Goal: Find specific fact: Find specific fact

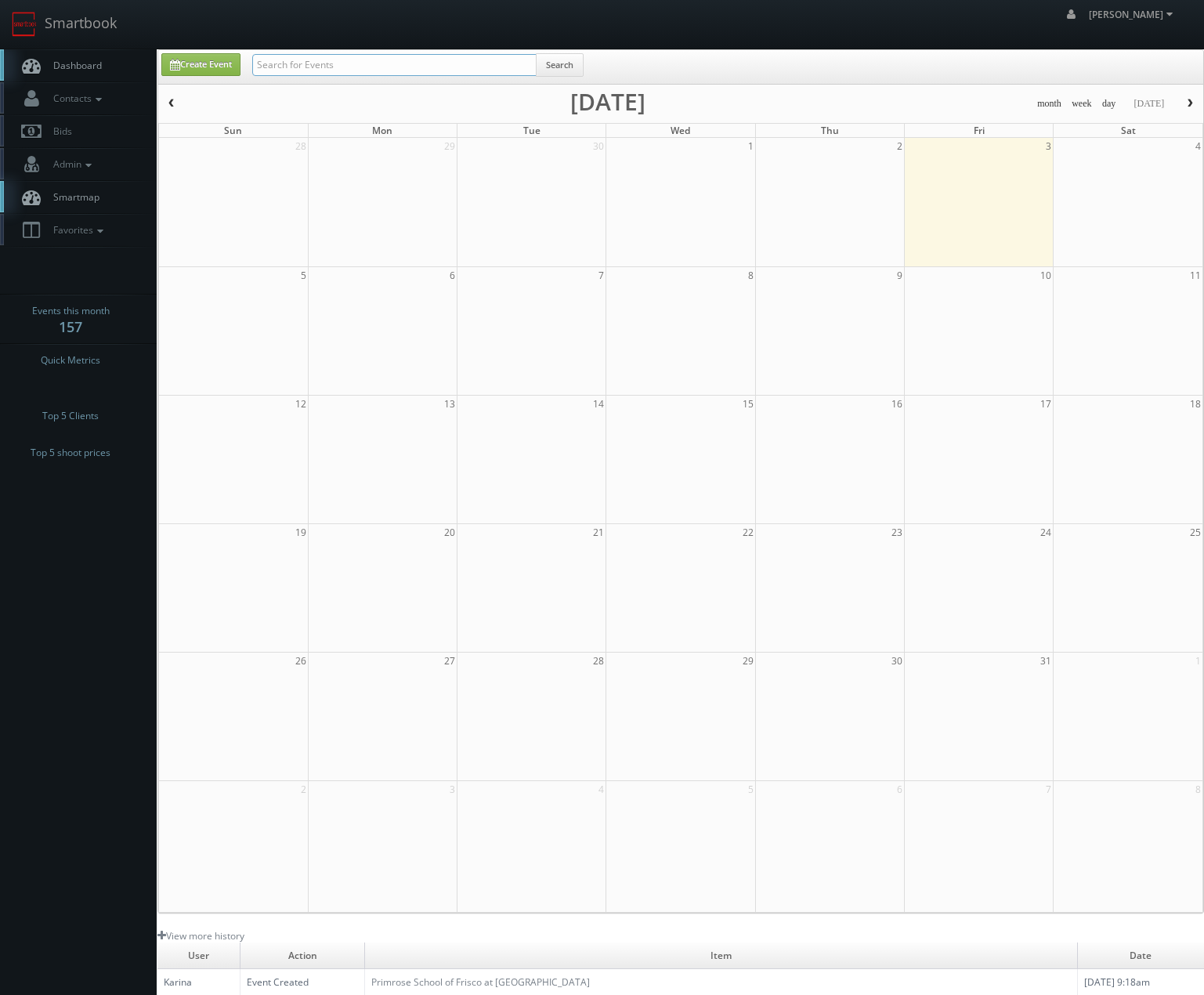
drag, startPoint x: 0, startPoint y: 0, endPoint x: 310, endPoint y: 59, distance: 315.6
click at [310, 59] on input "text" at bounding box center [394, 65] width 284 height 22
type input "sardinas"
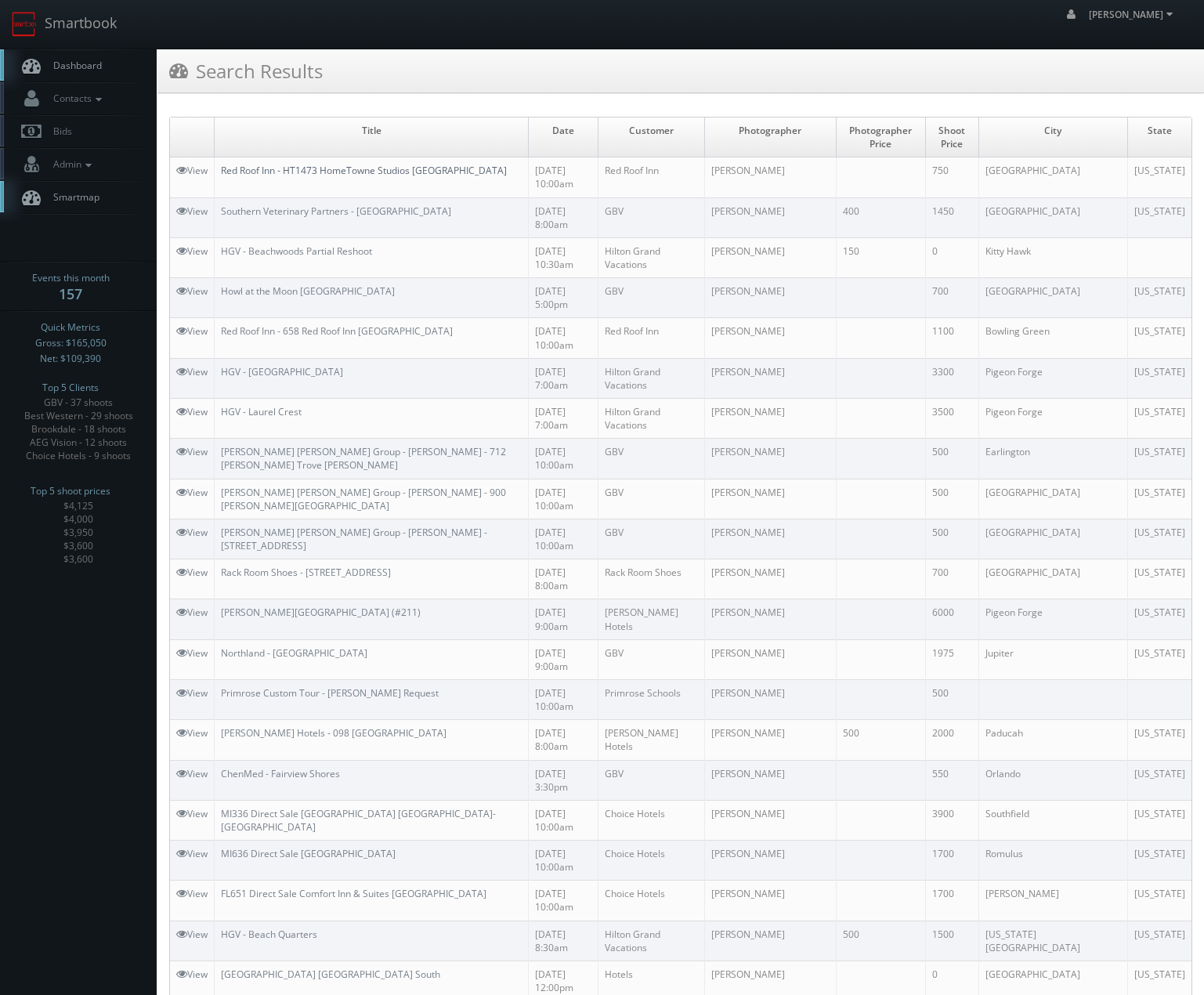
click at [375, 177] on link "Red Roof Inn - HT1473 HomeTowne Studios [GEOGRAPHIC_DATA]" at bounding box center [364, 170] width 286 height 13
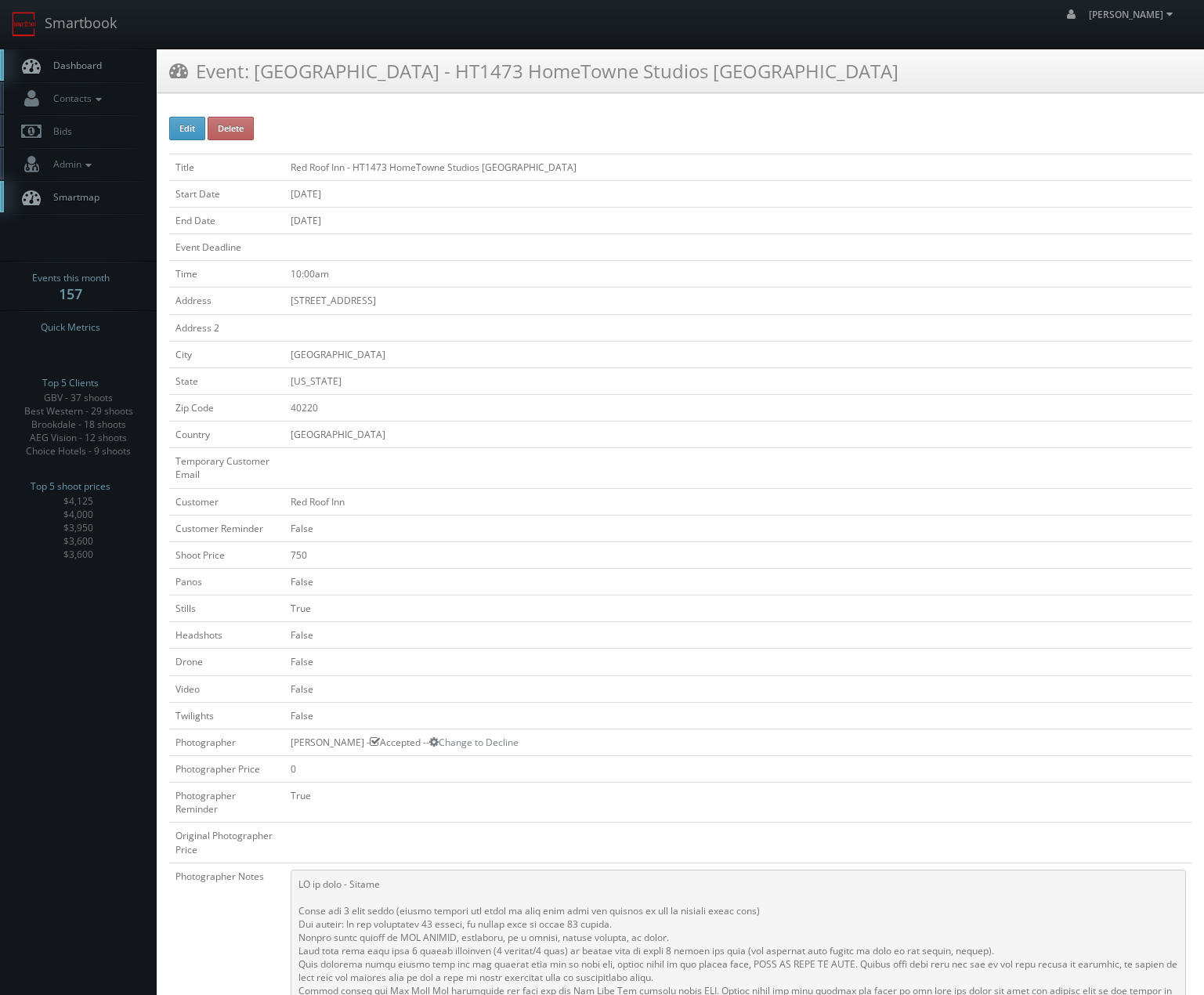
click at [324, 303] on td "4540 Taylorsville Road" at bounding box center [738, 301] width 908 height 27
drag, startPoint x: 324, startPoint y: 303, endPoint x: 800, endPoint y: 297, distance: 476.0
click at [325, 303] on td "4540 Taylorsville Road" at bounding box center [738, 301] width 908 height 27
copy tbody "4540 Taylorsville Road"
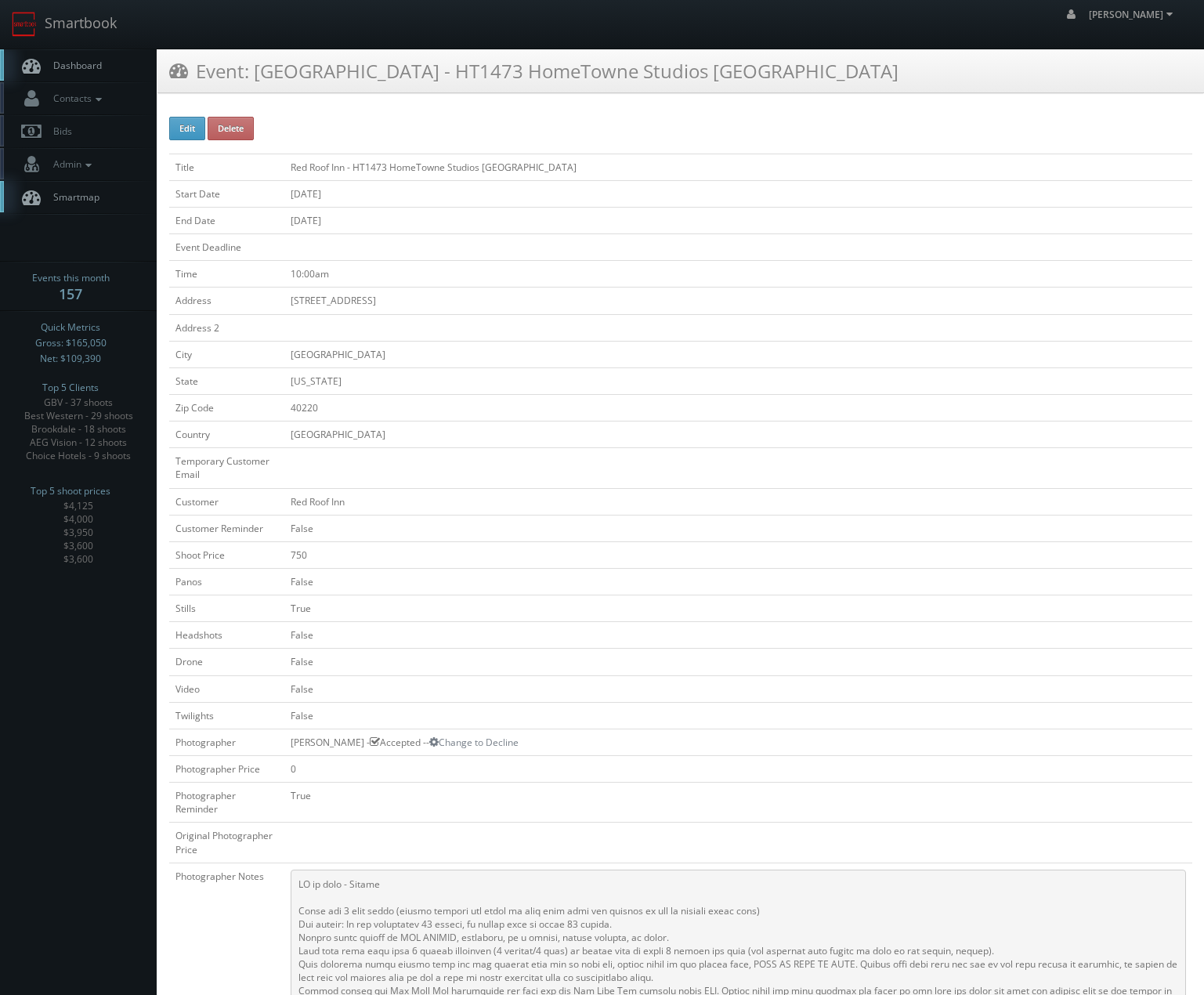
click at [311, 280] on td "10:00am" at bounding box center [738, 274] width 908 height 27
click at [335, 305] on td "4540 Taylorsville Road" at bounding box center [738, 301] width 908 height 27
drag, startPoint x: 335, startPoint y: 305, endPoint x: 357, endPoint y: 104, distance: 202.2
click at [335, 304] on td "4540 Taylorsville Road" at bounding box center [738, 301] width 908 height 27
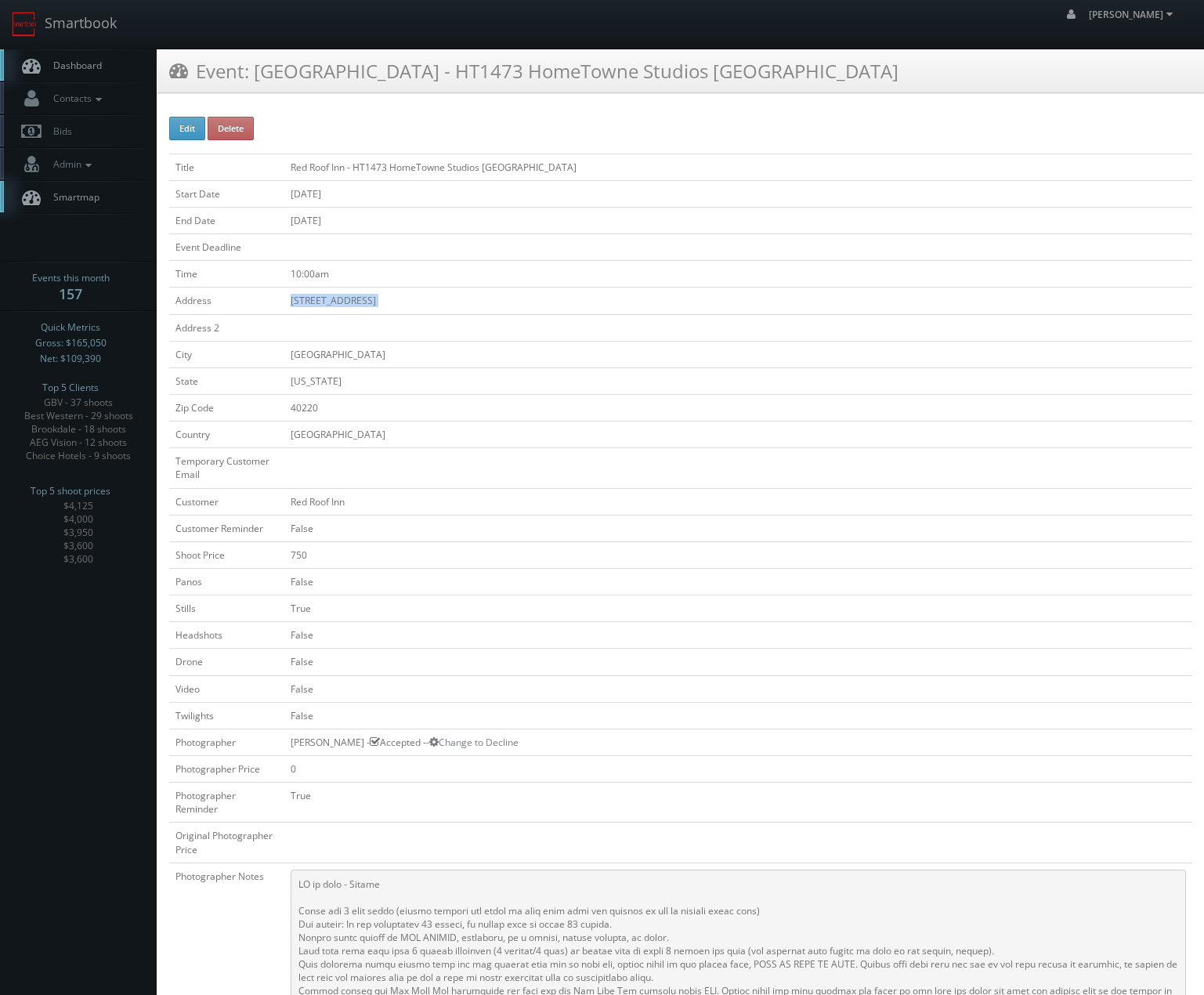
copy tbody "4540 Taylorsville Road"
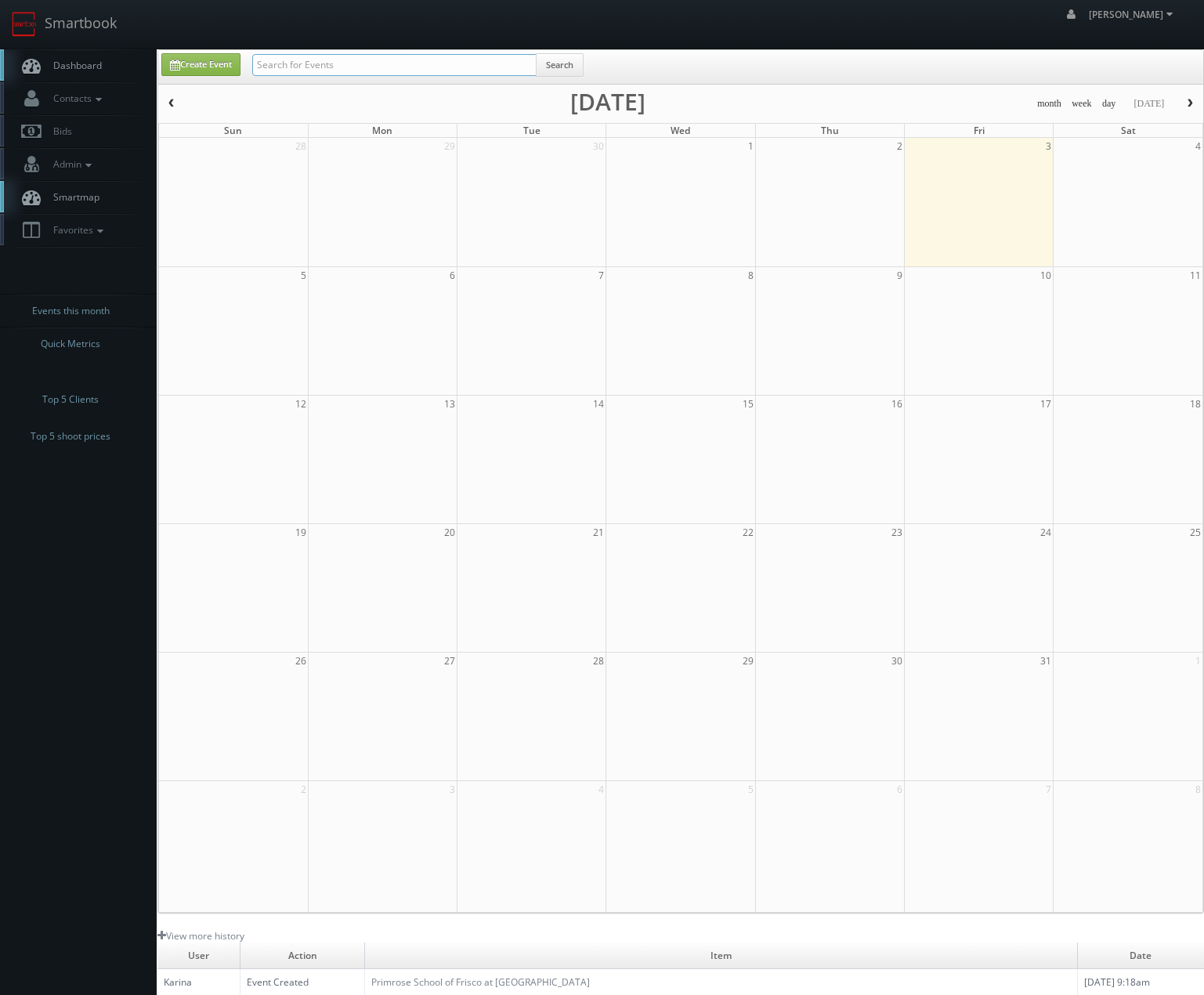
click at [435, 72] on input "text" at bounding box center [394, 65] width 284 height 22
type input "newport"
